Goal: Transaction & Acquisition: Purchase product/service

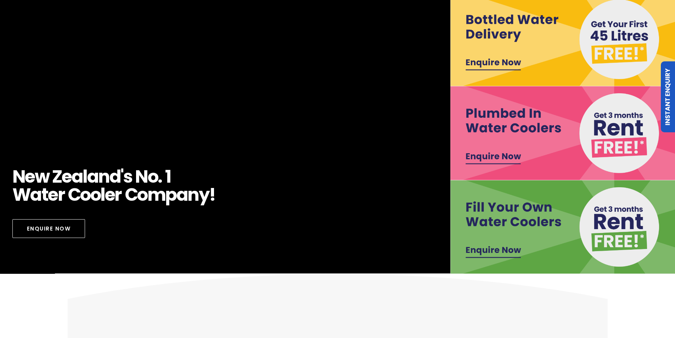
scroll to position [71, 0]
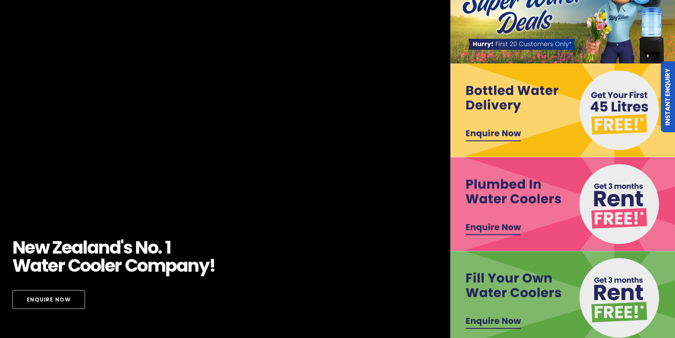
click at [617, 103] on img at bounding box center [562, 110] width 225 height 94
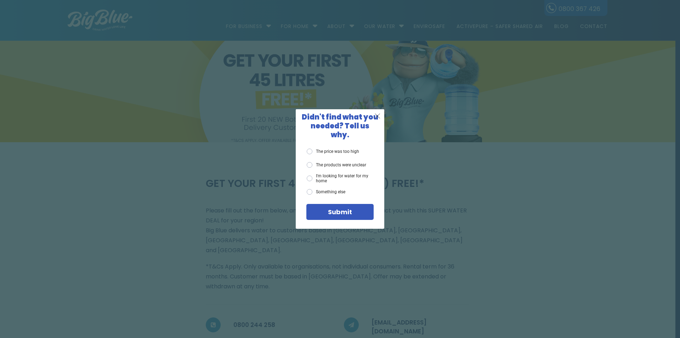
click at [376, 119] on span "X" at bounding box center [378, 115] width 6 height 9
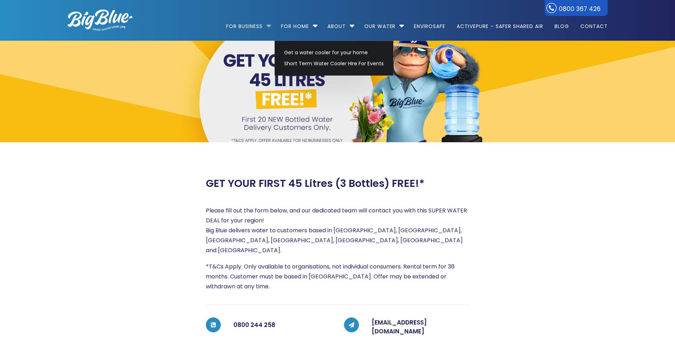
click at [266, 24] on li "For Business Bottled Water Delivery Plumbed in Water Coolers Fill Your Own Cool…" at bounding box center [250, 23] width 49 height 40
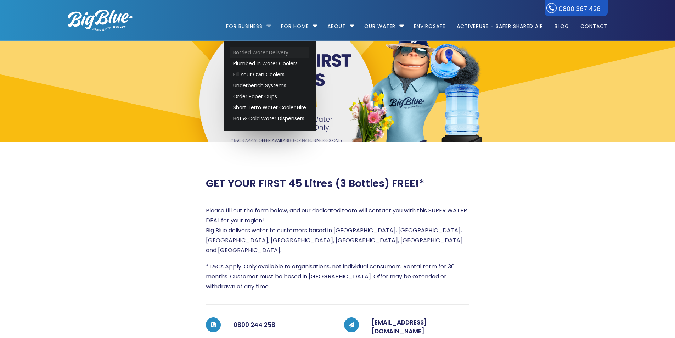
click at [263, 54] on link "Bottled Water Delivery" at bounding box center [269, 52] width 79 height 11
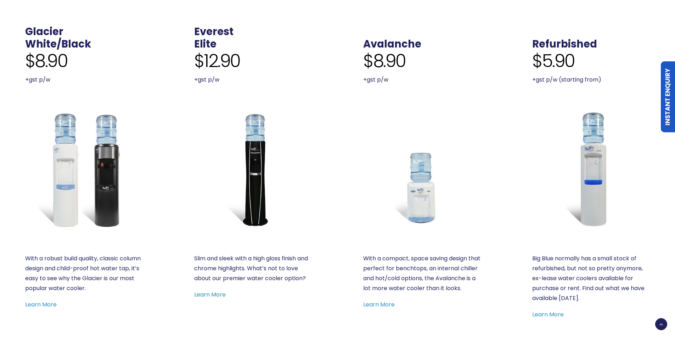
scroll to position [354, 0]
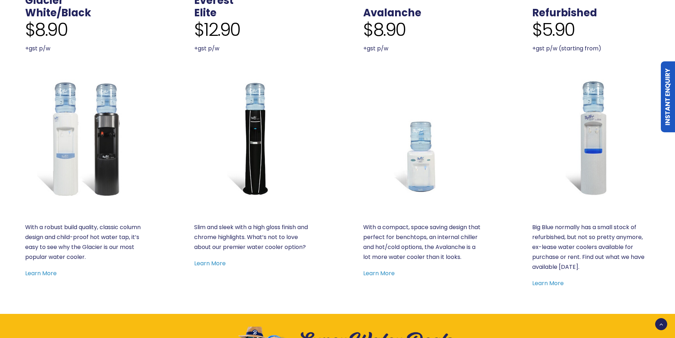
click at [255, 145] on img at bounding box center [253, 138] width 118 height 118
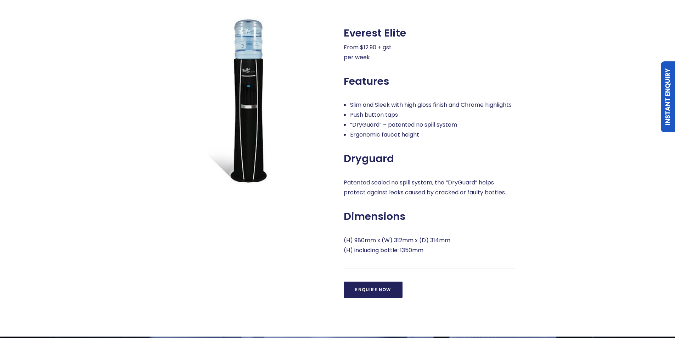
scroll to position [283, 0]
